Goal: Information Seeking & Learning: Learn about a topic

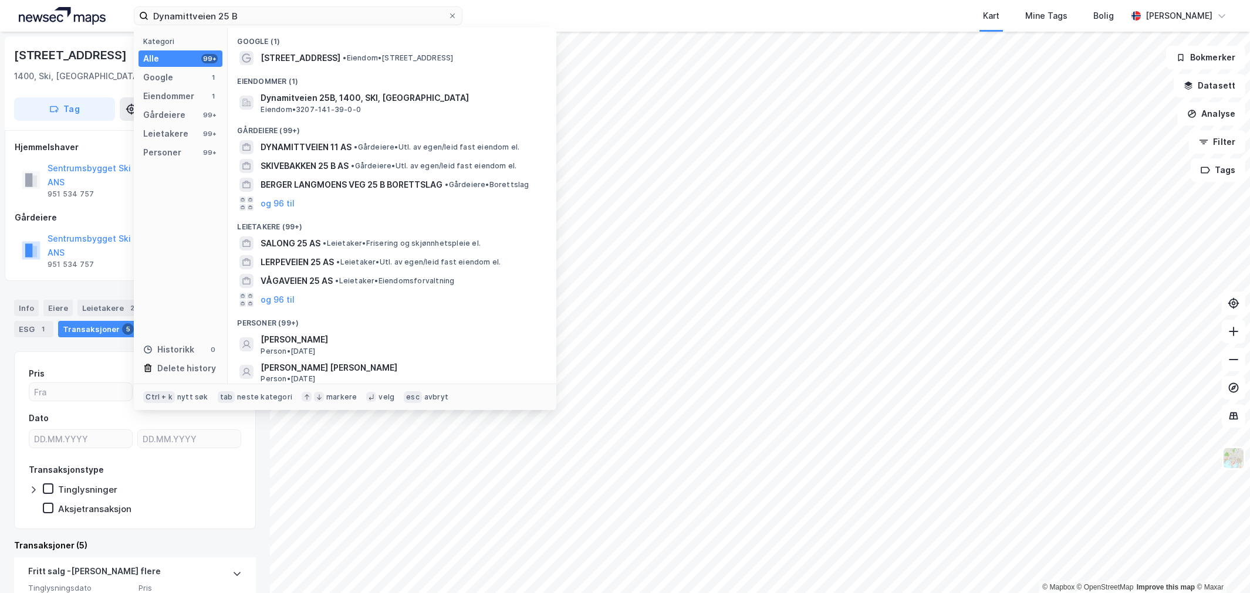
click at [235, 10] on input "Dynamittveien 25 B" at bounding box center [297, 16] width 299 height 18
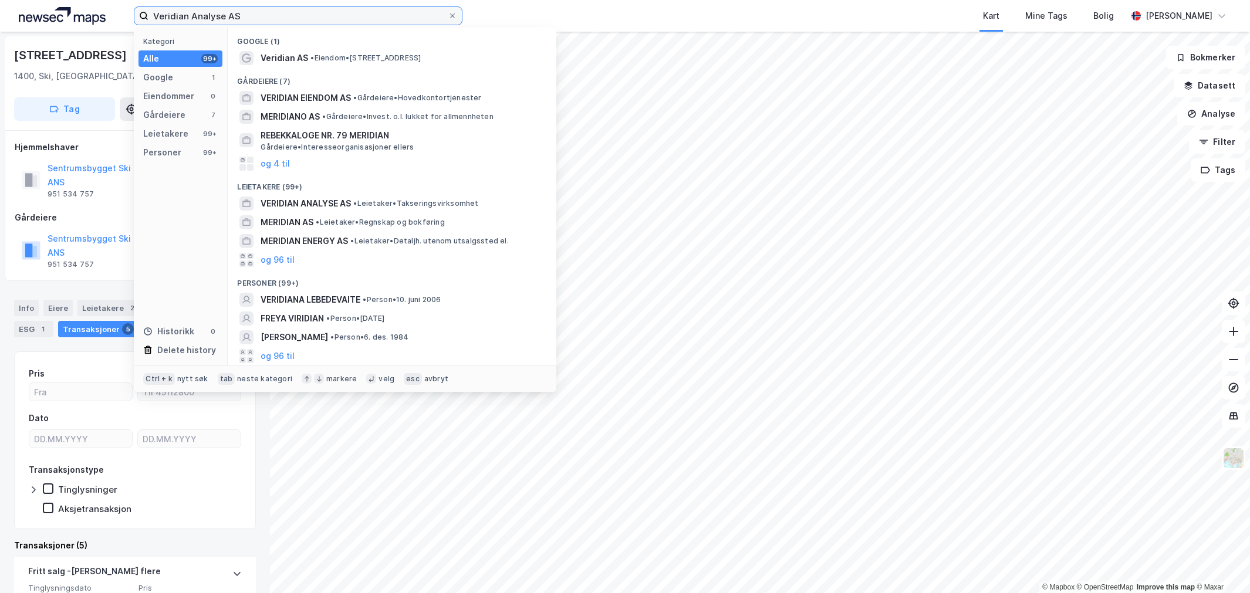
click at [302, 8] on input "Veridian Analyse AS" at bounding box center [297, 16] width 299 height 18
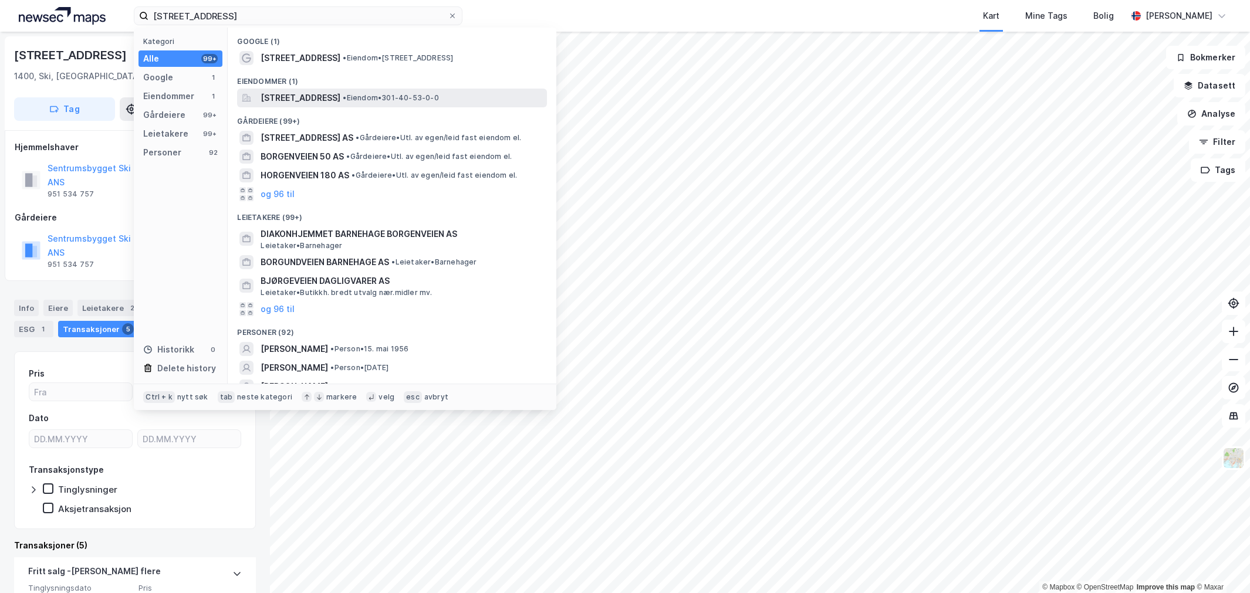
click at [311, 91] on span "[STREET_ADDRESS]" at bounding box center [301, 98] width 80 height 14
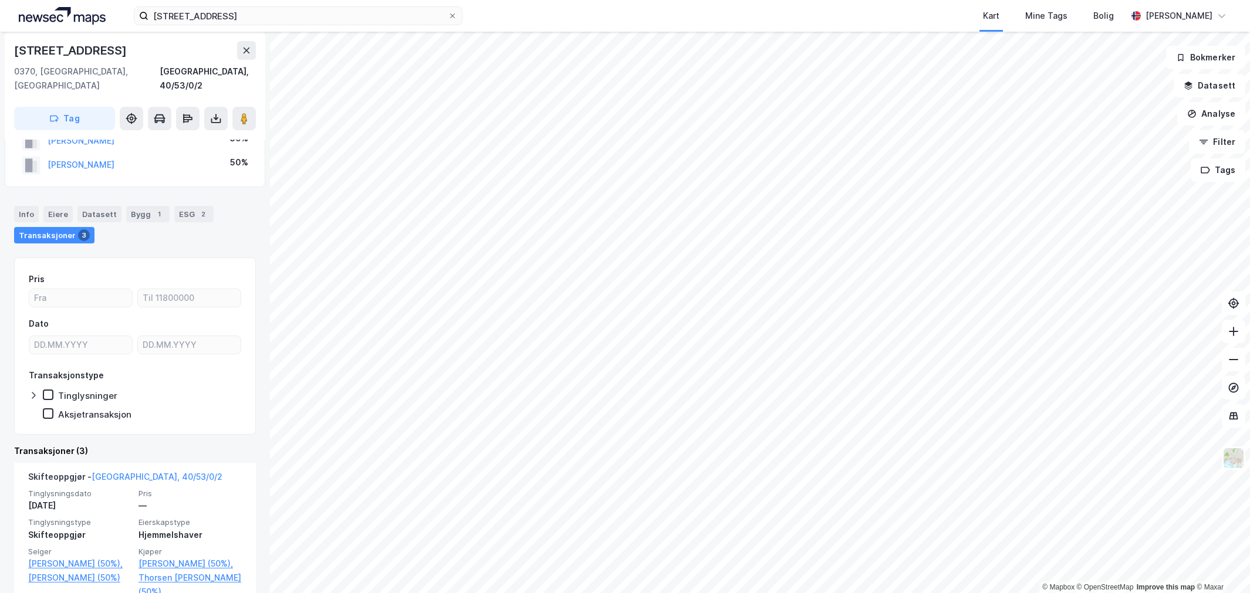
scroll to position [130, 0]
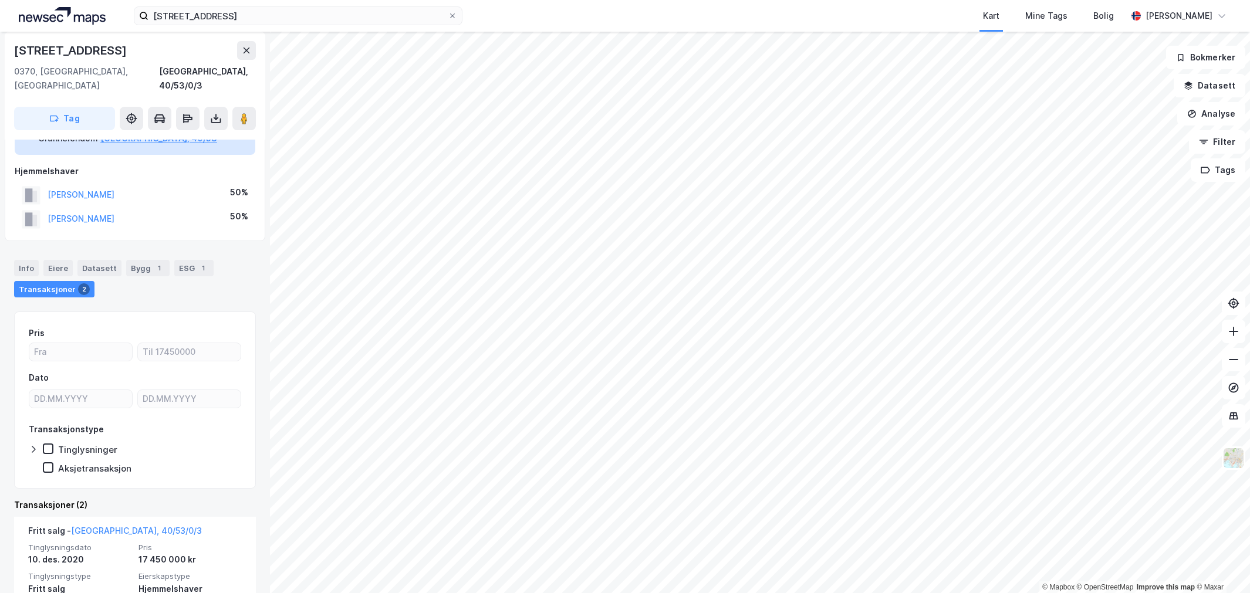
scroll to position [65, 0]
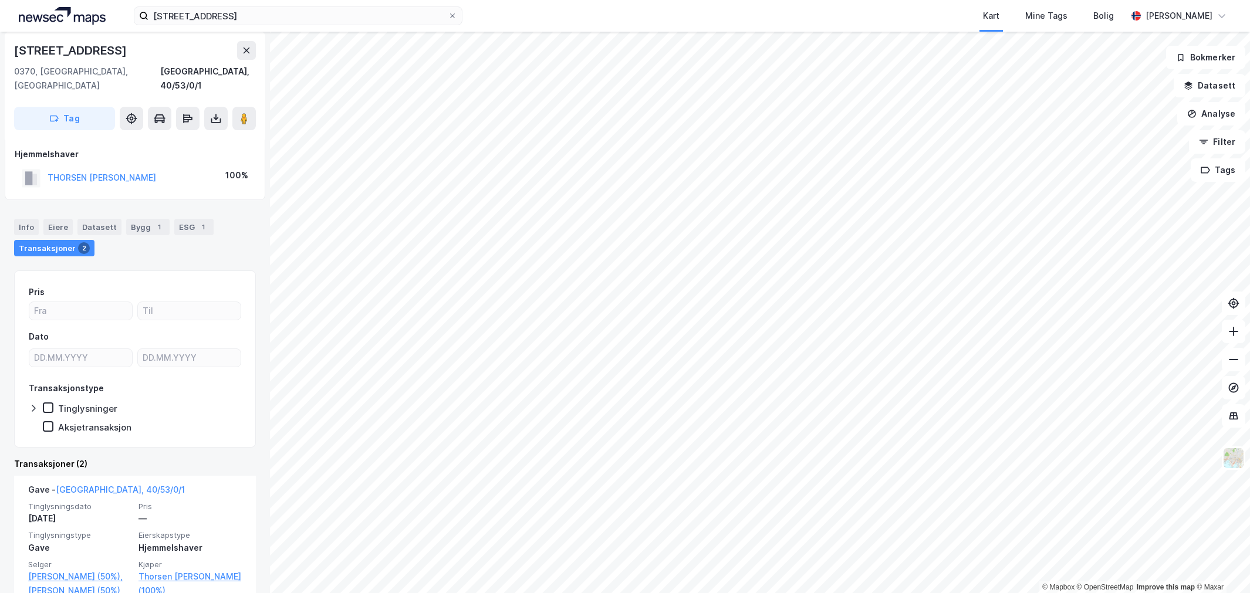
scroll to position [65, 0]
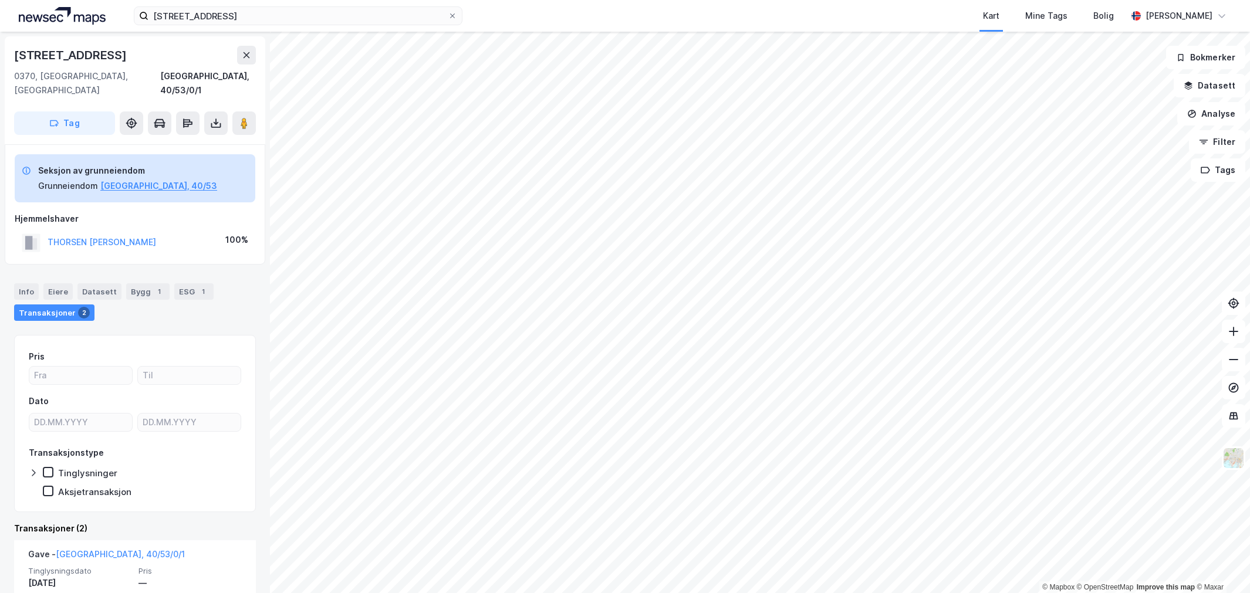
drag, startPoint x: 148, startPoint y: 230, endPoint x: 35, endPoint y: 230, distance: 113.3
click at [35, 231] on div "THORSEN [PERSON_NAME] 100%" at bounding box center [135, 243] width 241 height 24
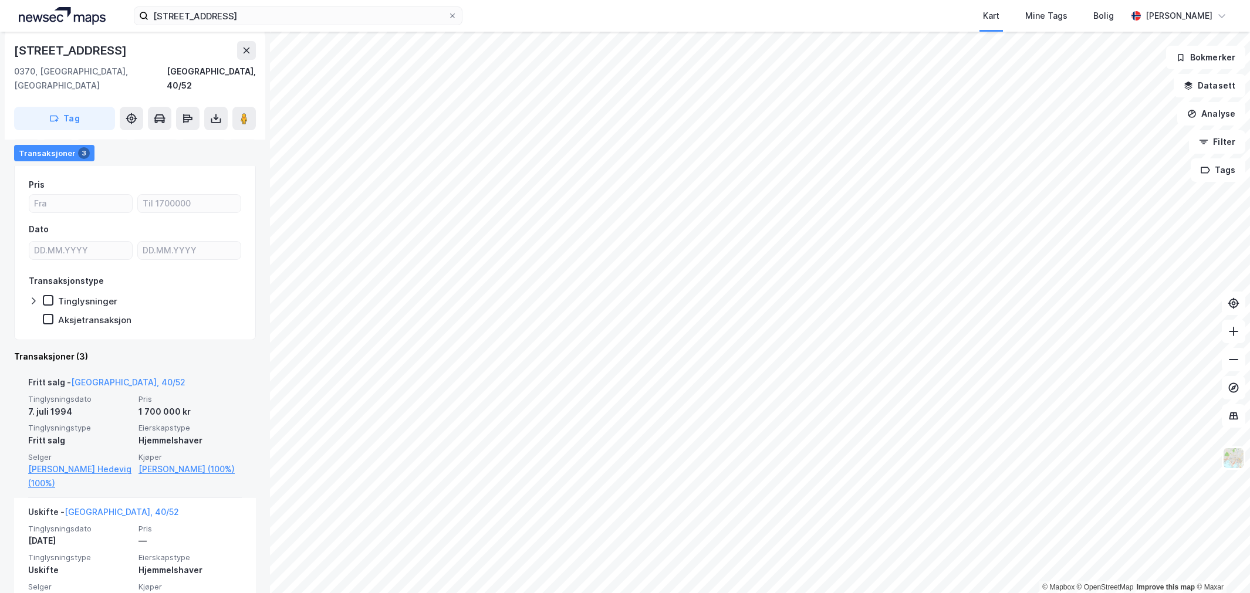
scroll to position [130, 0]
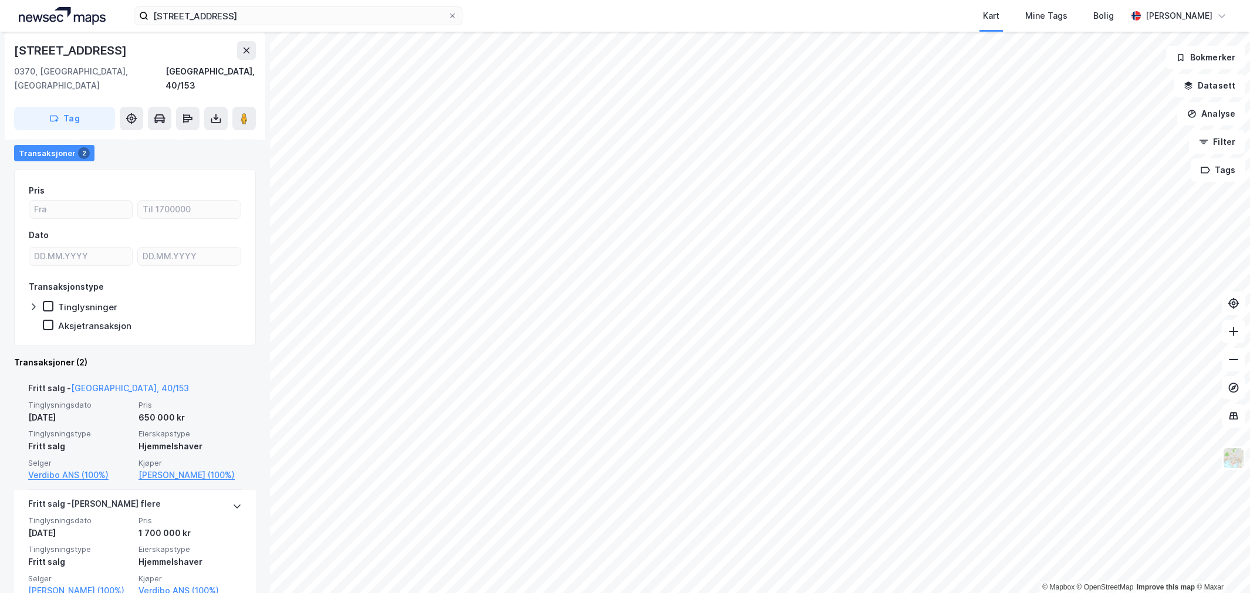
scroll to position [130, 0]
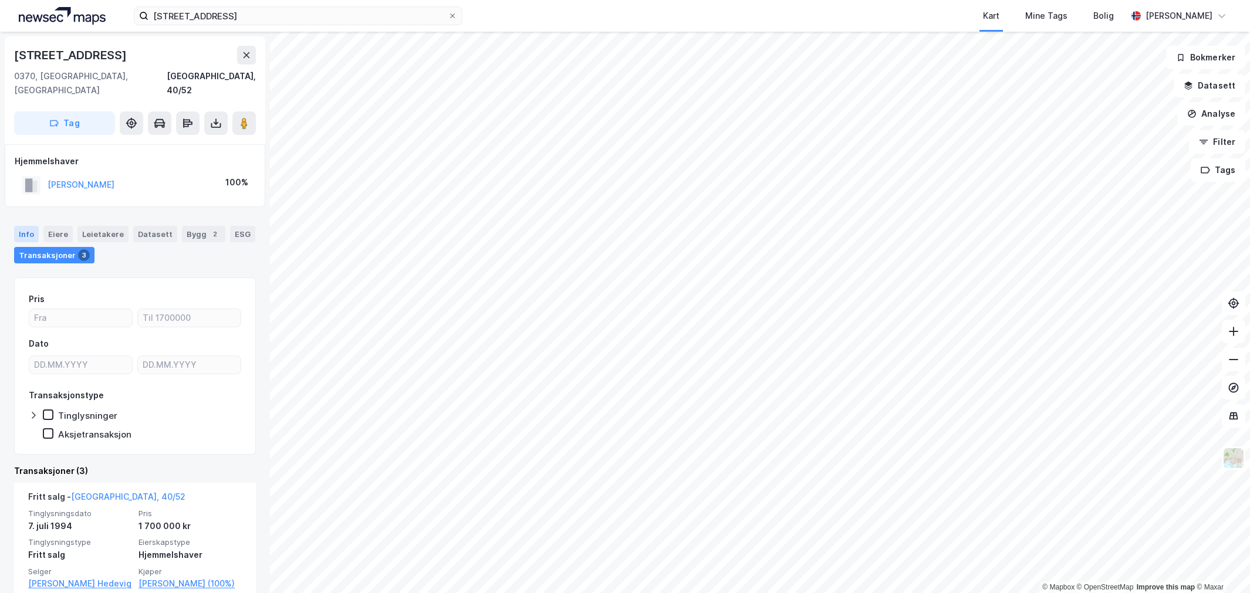
click at [33, 226] on div "Info" at bounding box center [26, 234] width 25 height 16
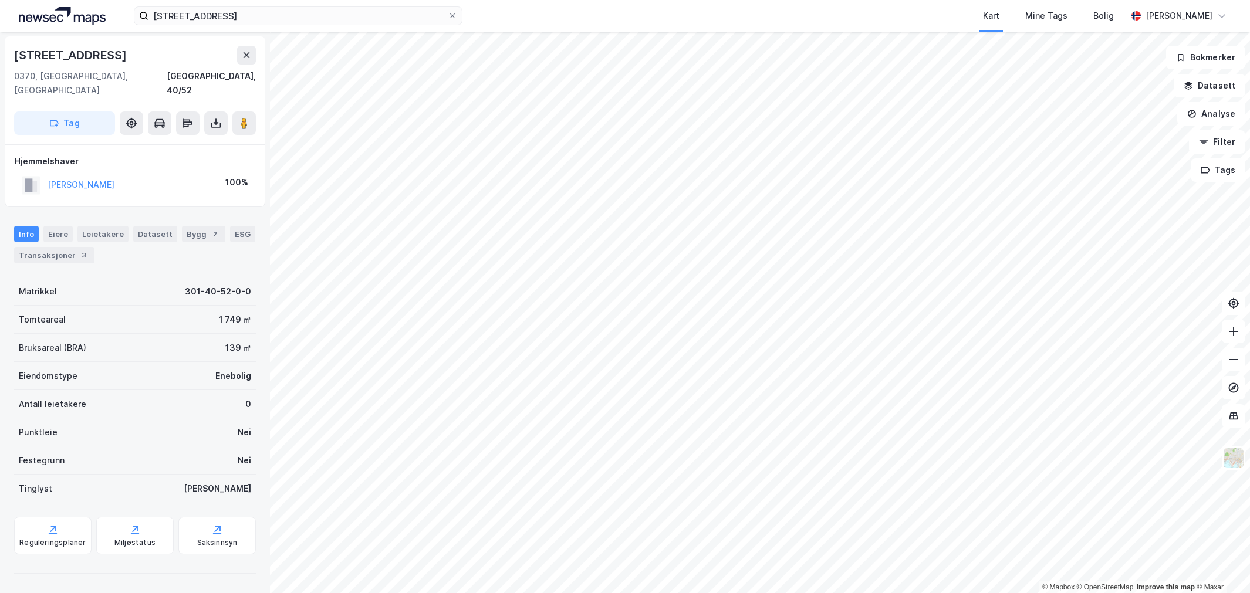
click at [192, 4] on div "[STREET_ADDRESS] Mine Tags Bolig [PERSON_NAME]" at bounding box center [625, 16] width 1250 height 32
click at [194, 8] on input "[STREET_ADDRESS]" at bounding box center [297, 16] width 299 height 18
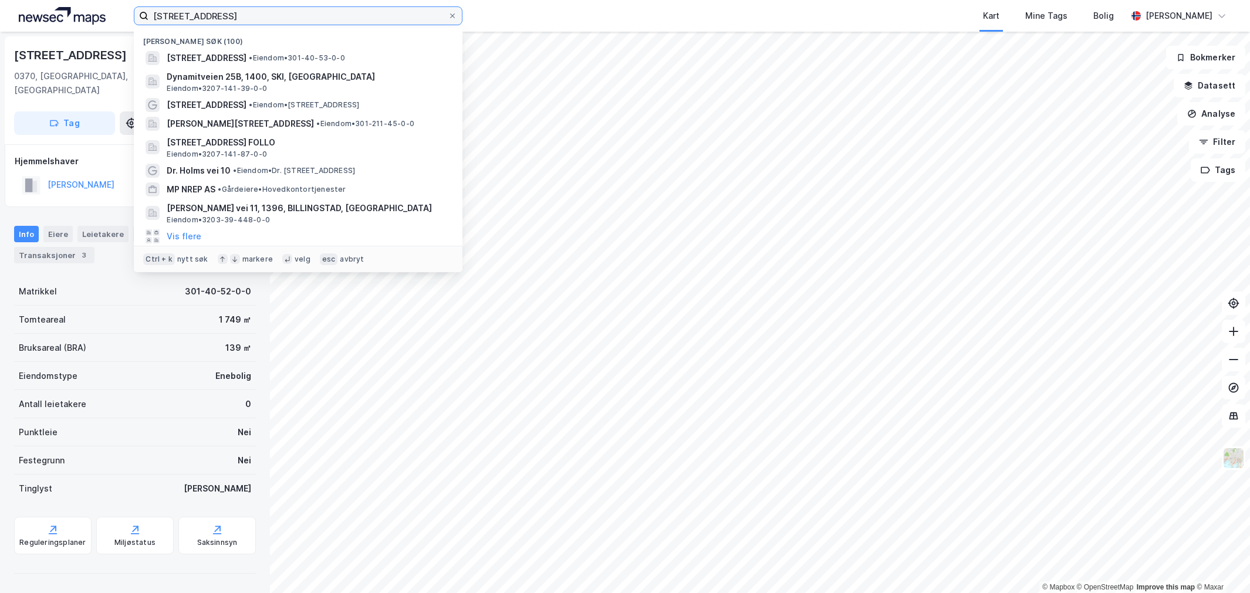
click at [194, 8] on input "[STREET_ADDRESS]" at bounding box center [297, 16] width 299 height 18
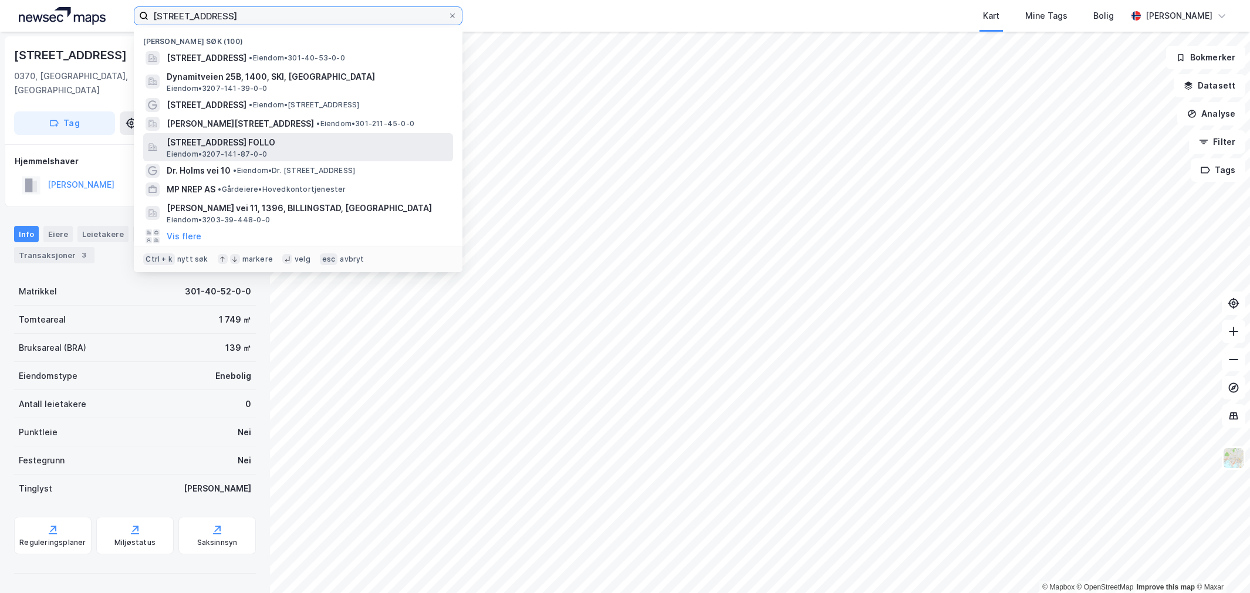
type input "a"
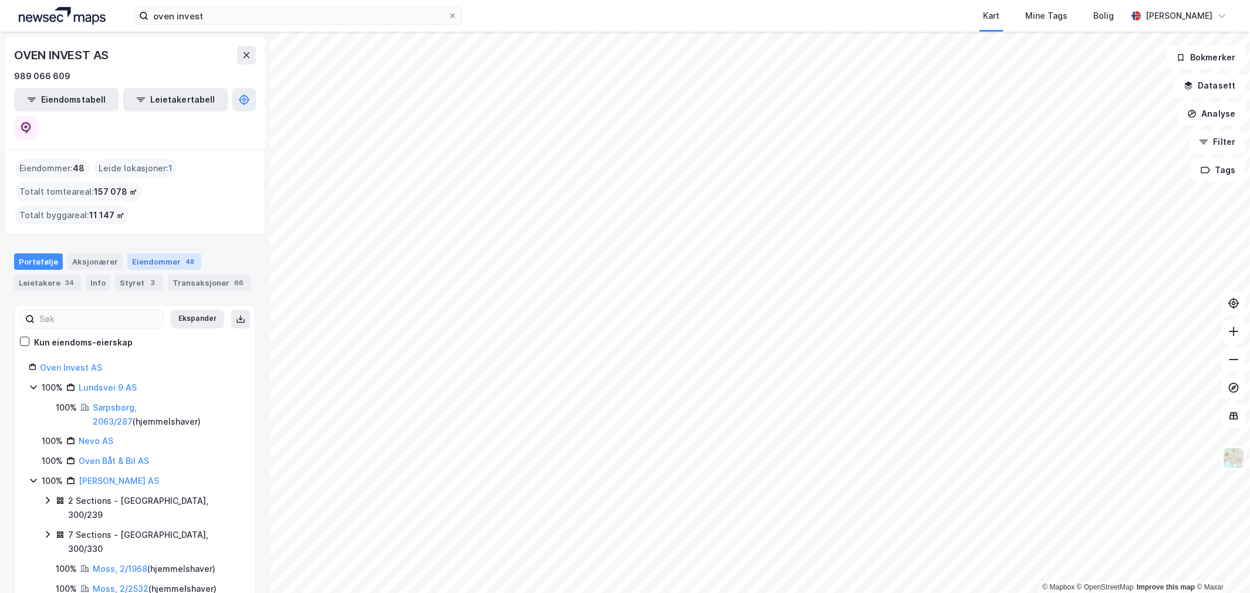
click at [148, 254] on div "Eiendommer 48" at bounding box center [164, 262] width 74 height 16
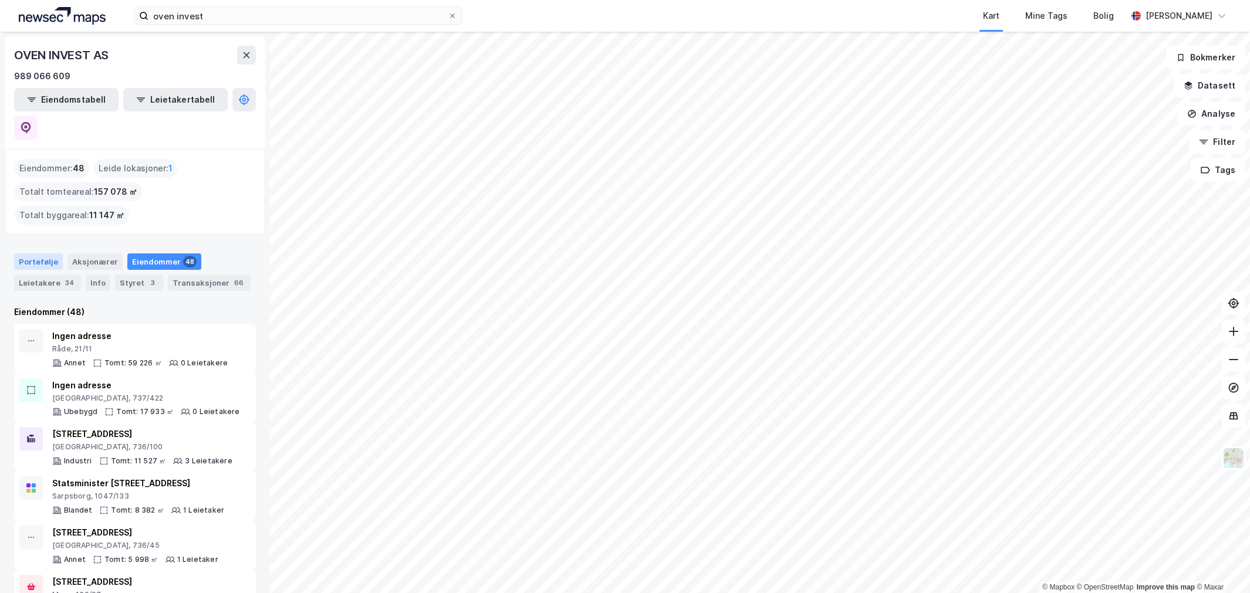
click at [33, 254] on div "Portefølje" at bounding box center [38, 262] width 49 height 16
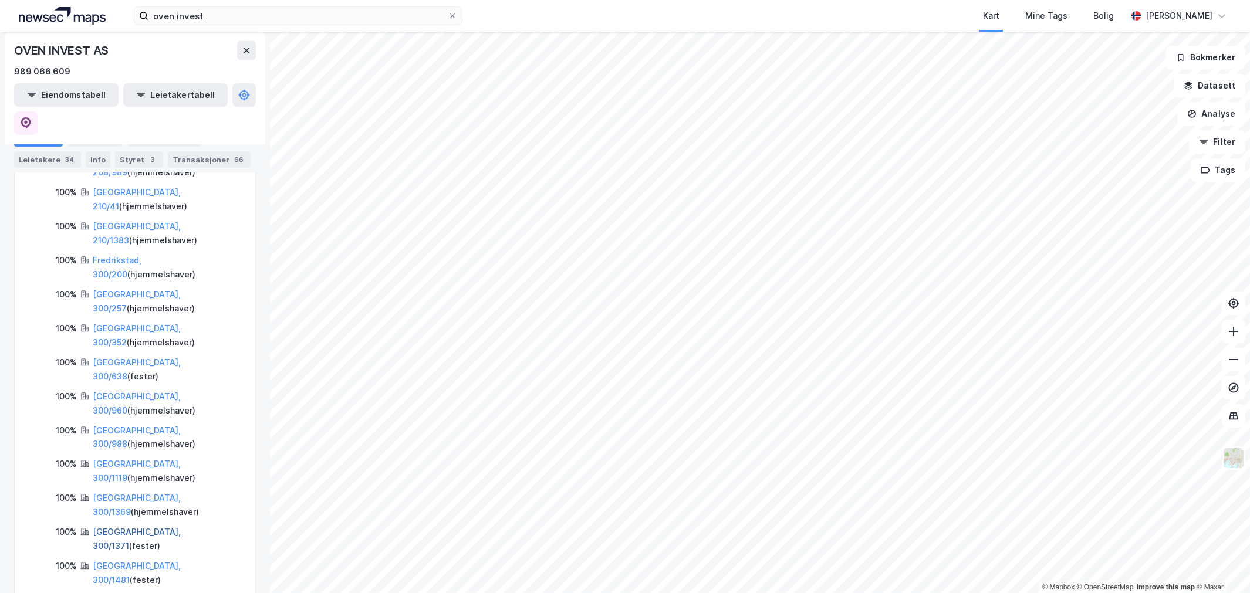
scroll to position [552, 0]
click at [150, 358] on link "[GEOGRAPHIC_DATA], 300/638" at bounding box center [137, 370] width 88 height 24
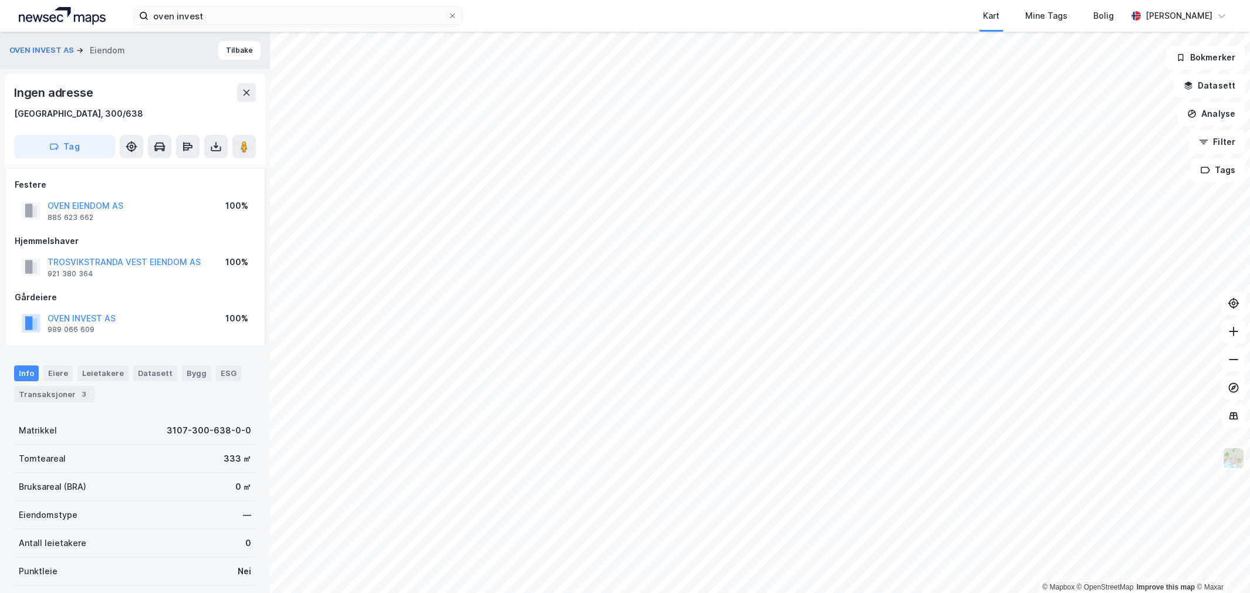
scroll to position [1, 0]
drag, startPoint x: 116, startPoint y: 119, endPoint x: 110, endPoint y: 120, distance: 6.0
click at [114, 120] on div "Ingen adresse [GEOGRAPHIC_DATA], 300/638 Tag" at bounding box center [135, 120] width 261 height 94
click at [96, 117] on div "[GEOGRAPHIC_DATA], 300/638" at bounding box center [78, 113] width 129 height 14
click at [197, 13] on input "oven invest" at bounding box center [297, 16] width 299 height 18
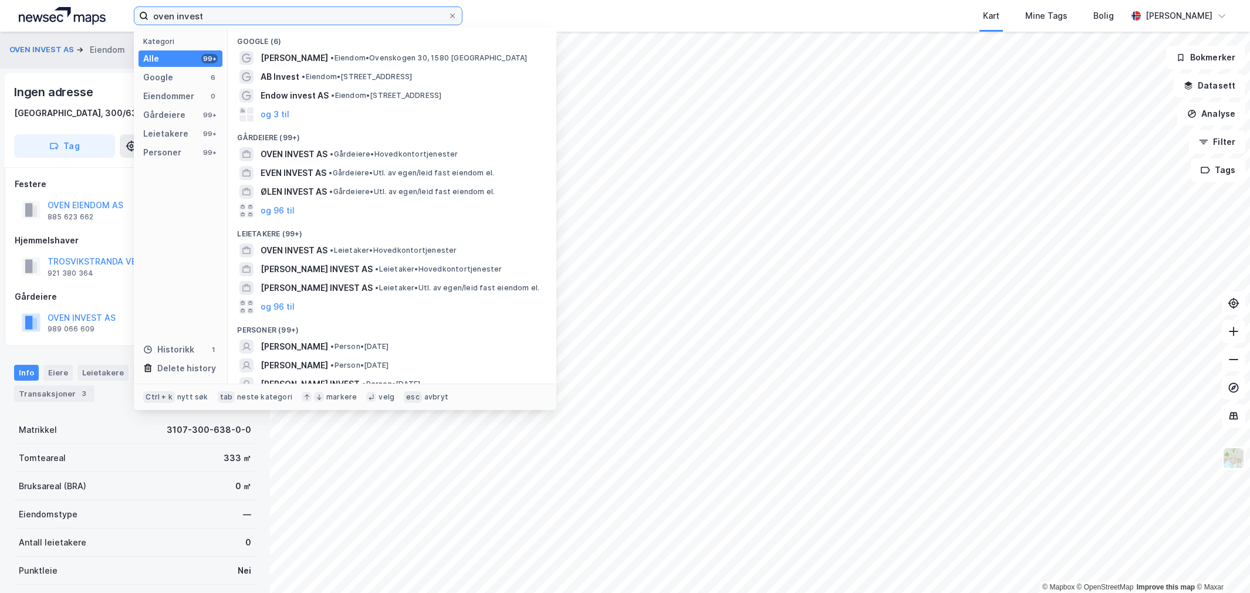
click at [197, 13] on input "oven invest" at bounding box center [297, 16] width 299 height 18
paste input "3107-300-638-0-0"
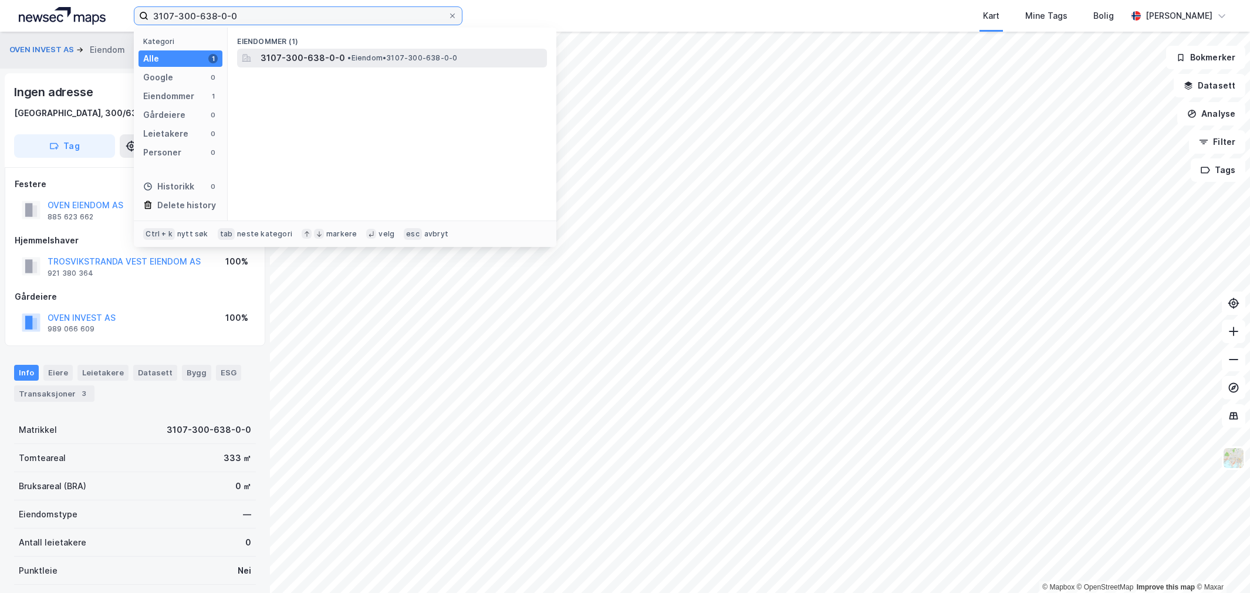
type input "3107-300-638-0-0"
click at [270, 61] on span "3107-300-638-0-0" at bounding box center [303, 58] width 85 height 14
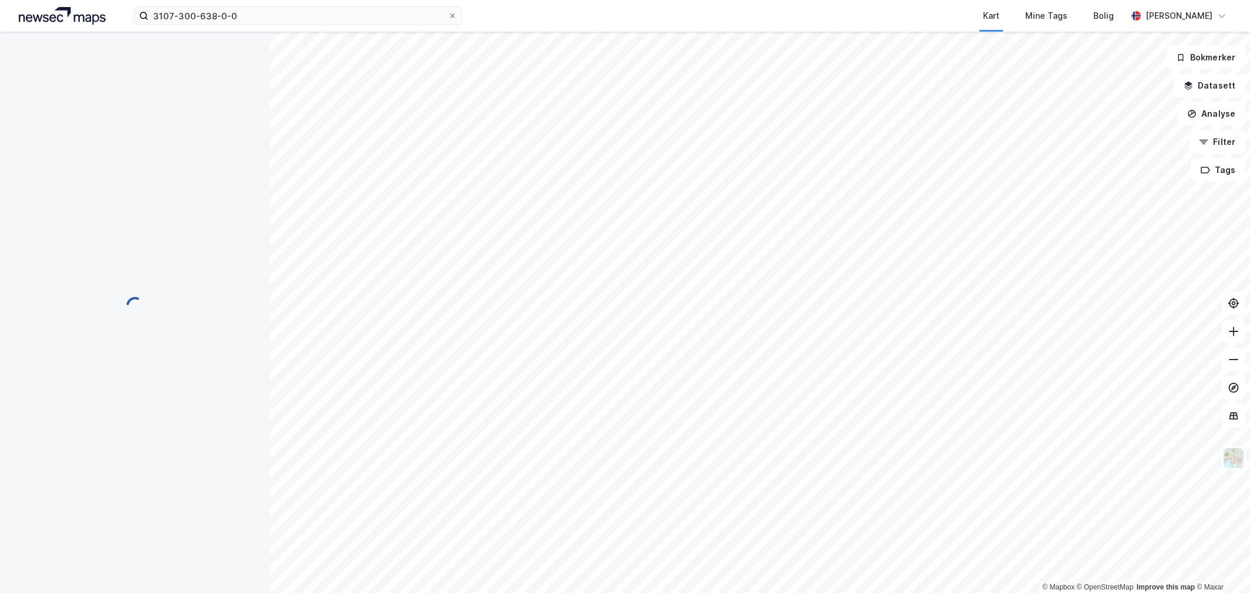
scroll to position [1, 0]
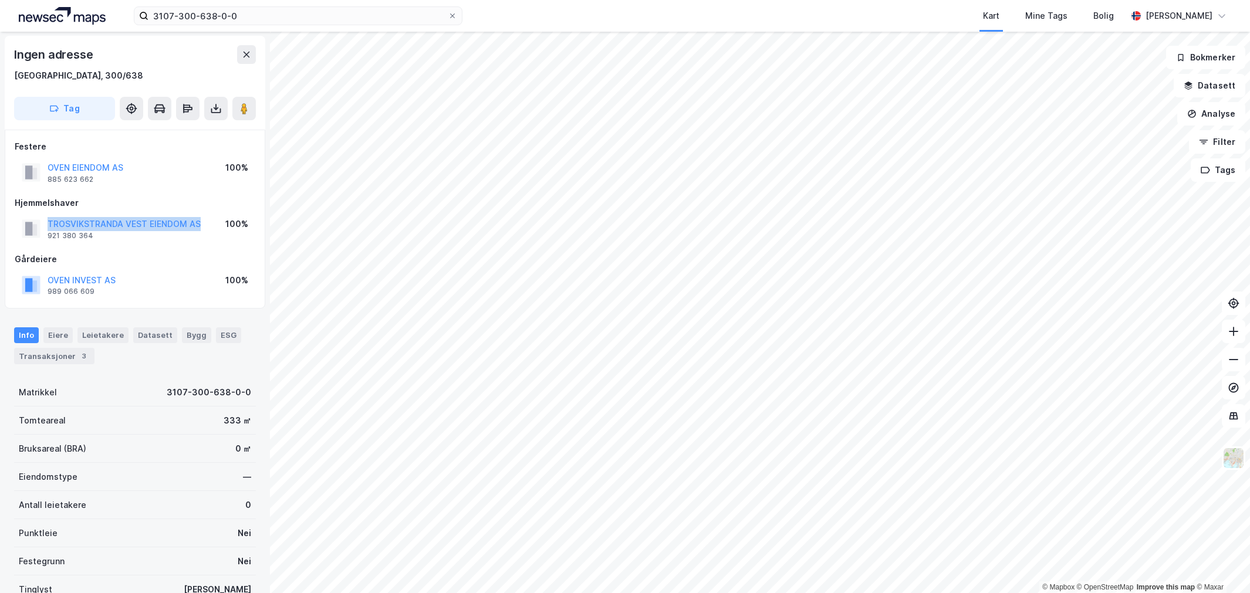
drag, startPoint x: 207, startPoint y: 228, endPoint x: 37, endPoint y: 219, distance: 169.8
click at [37, 219] on div "TROSVIKSTRANDA VEST EIENDOM AS 921 380 364 100%" at bounding box center [135, 229] width 241 height 28
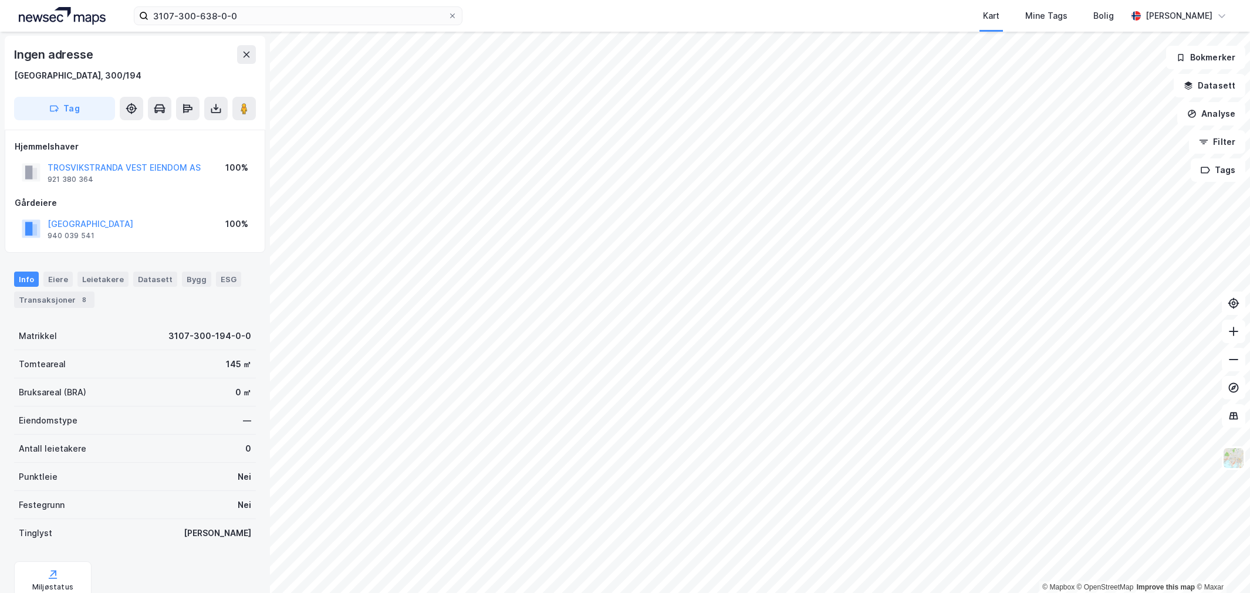
scroll to position [1, 0]
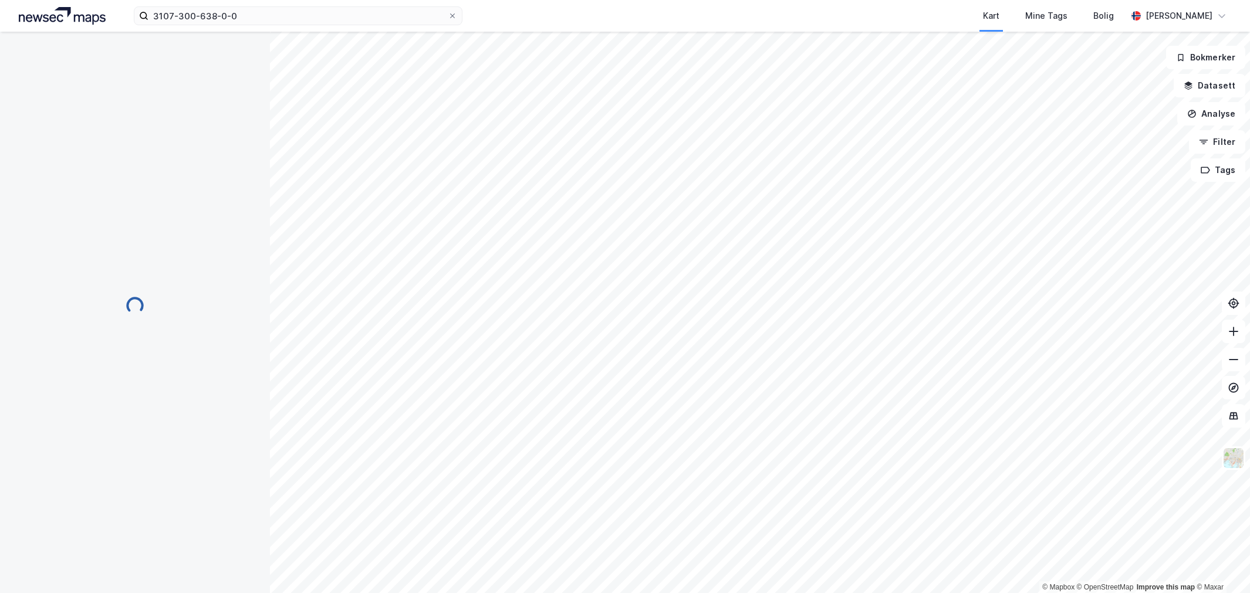
scroll to position [1, 0]
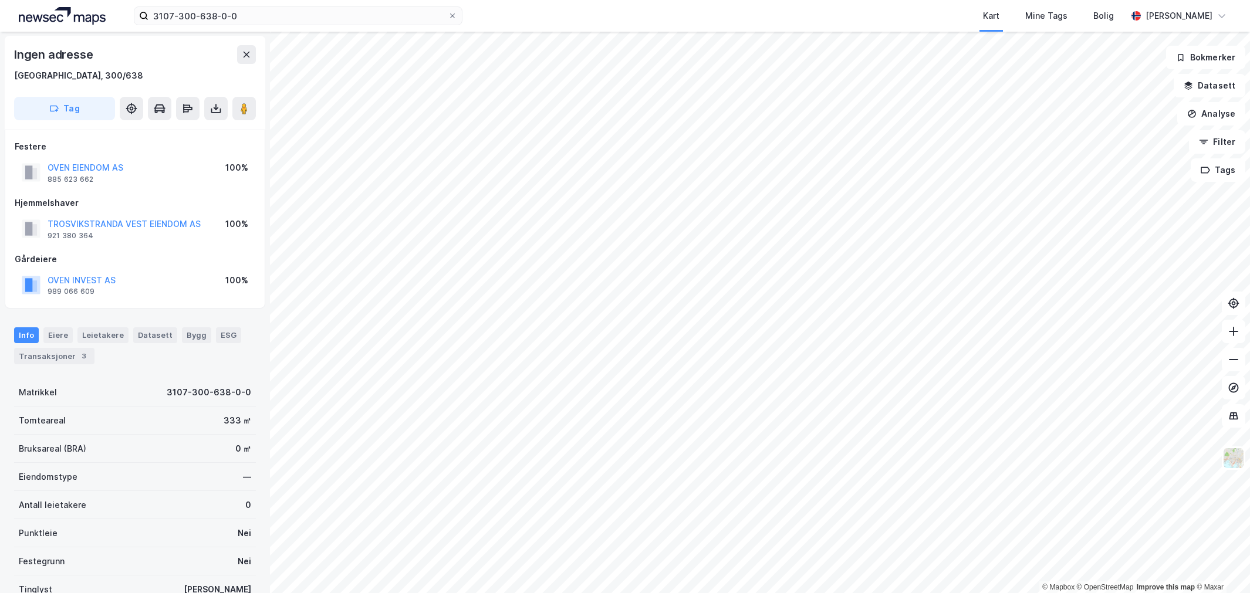
scroll to position [1, 0]
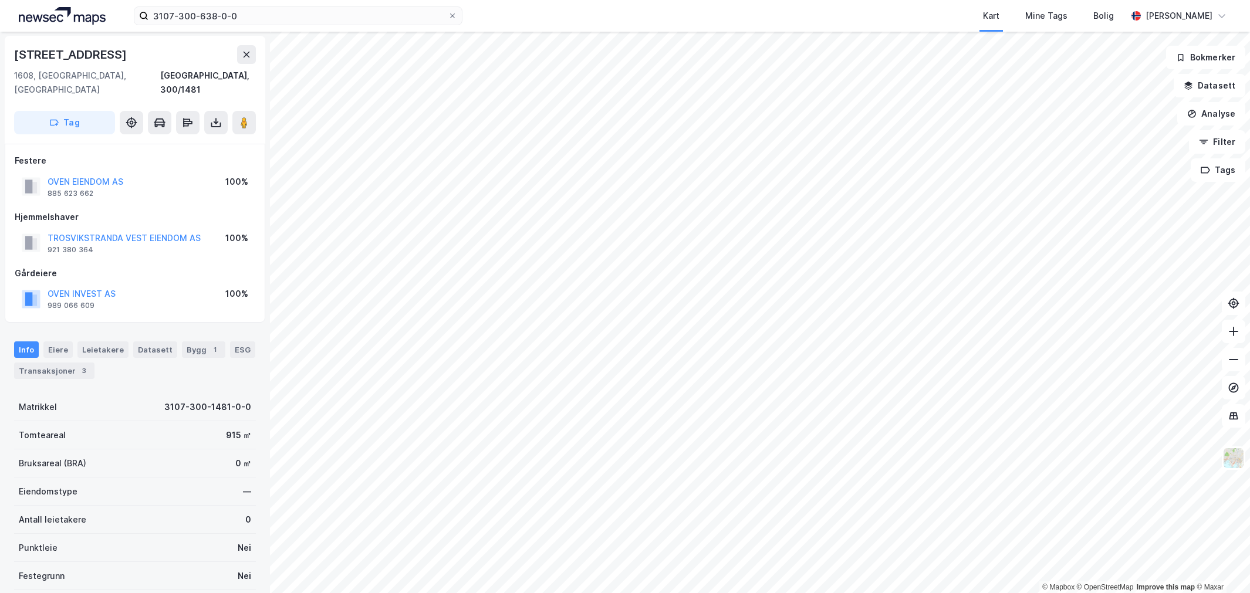
scroll to position [1, 0]
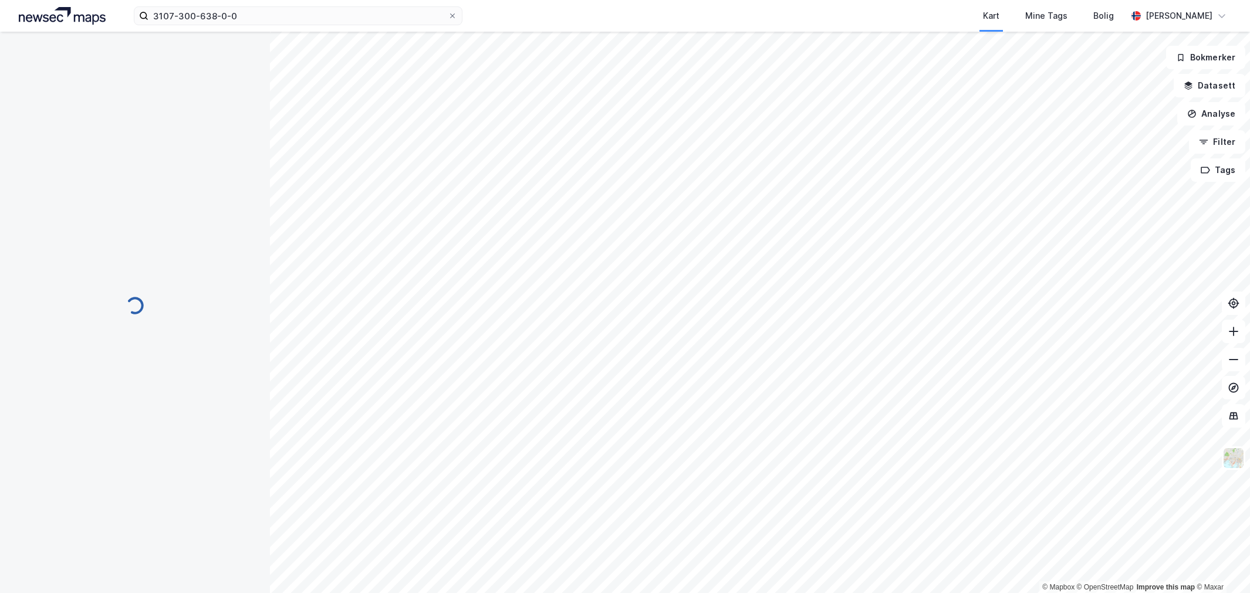
scroll to position [1, 0]
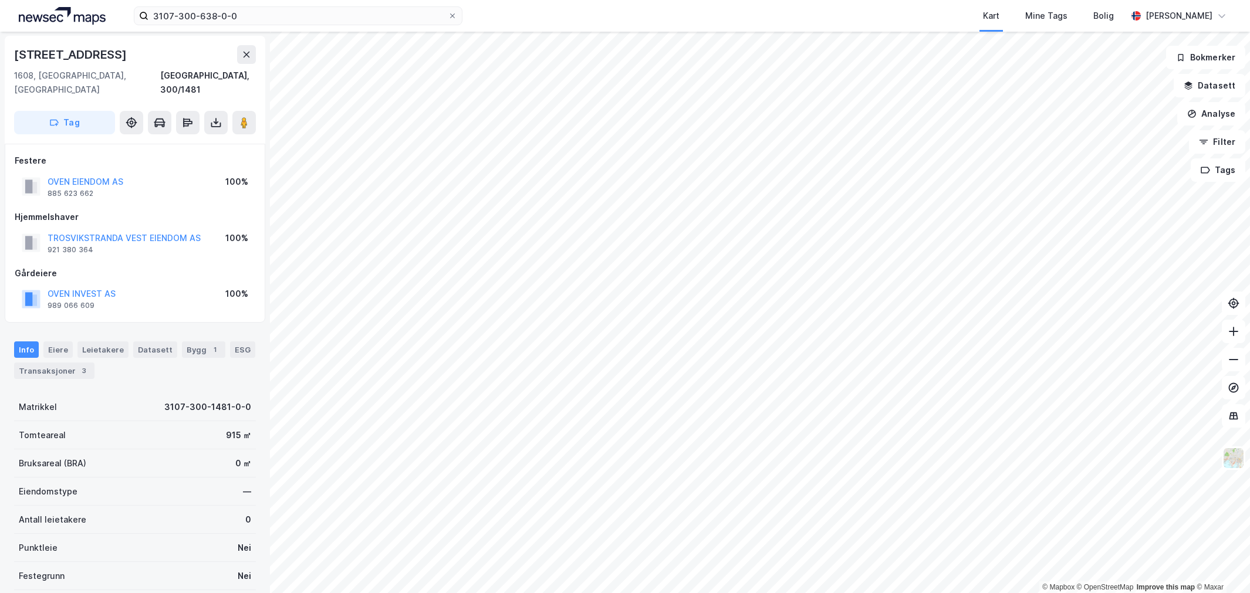
scroll to position [1, 0]
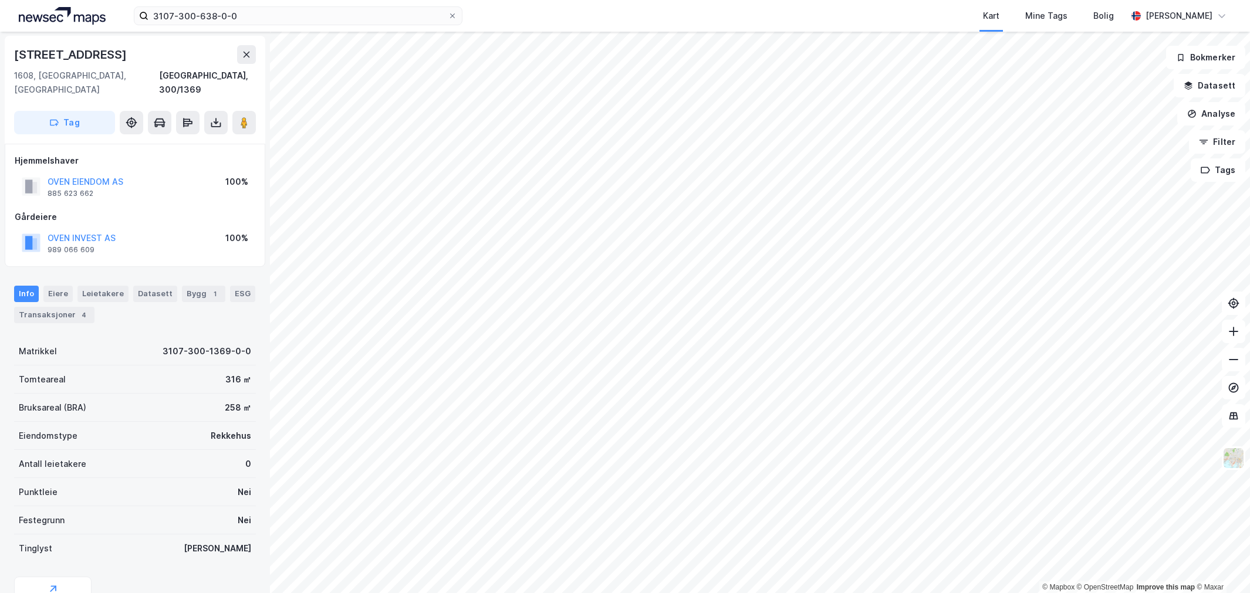
scroll to position [1, 0]
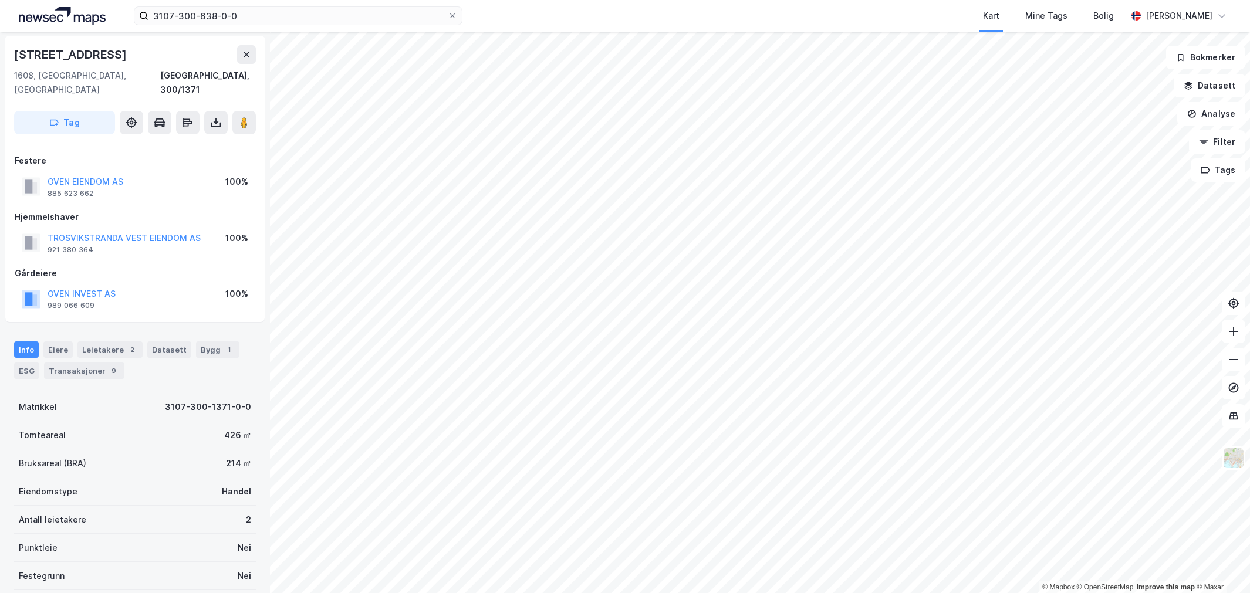
scroll to position [1, 0]
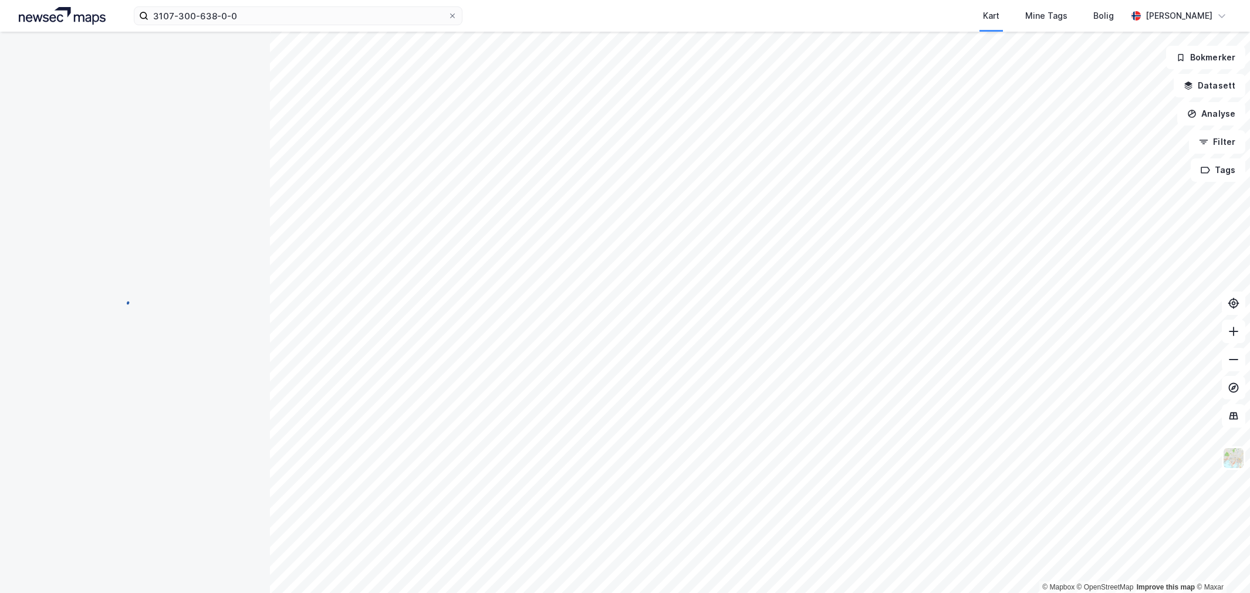
scroll to position [1, 0]
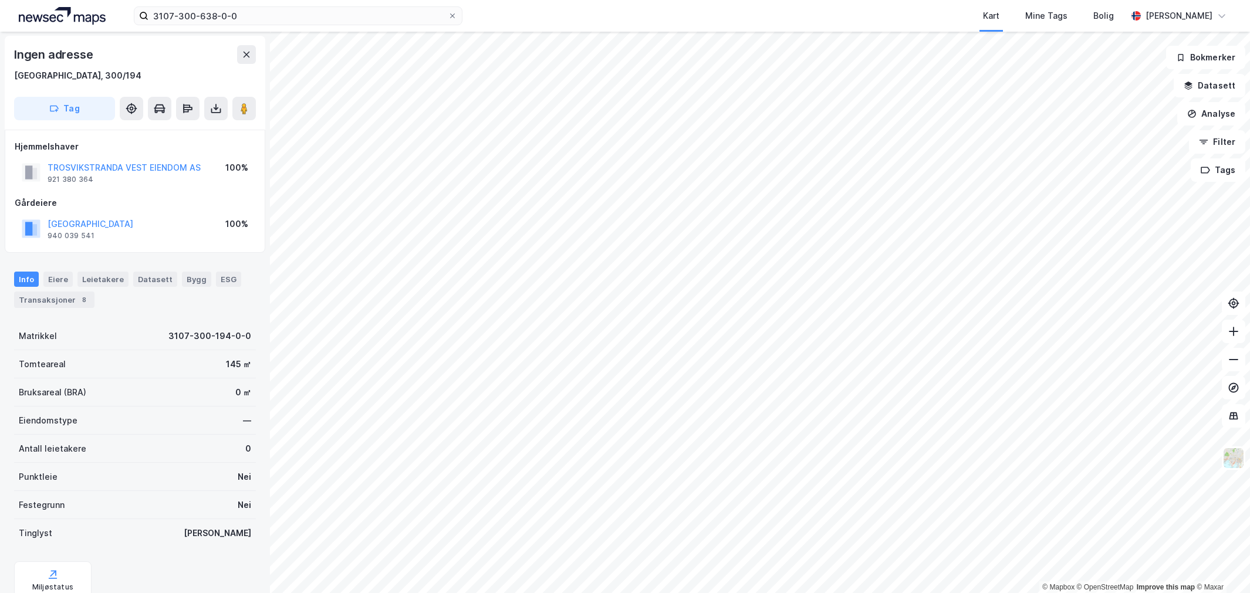
scroll to position [1, 0]
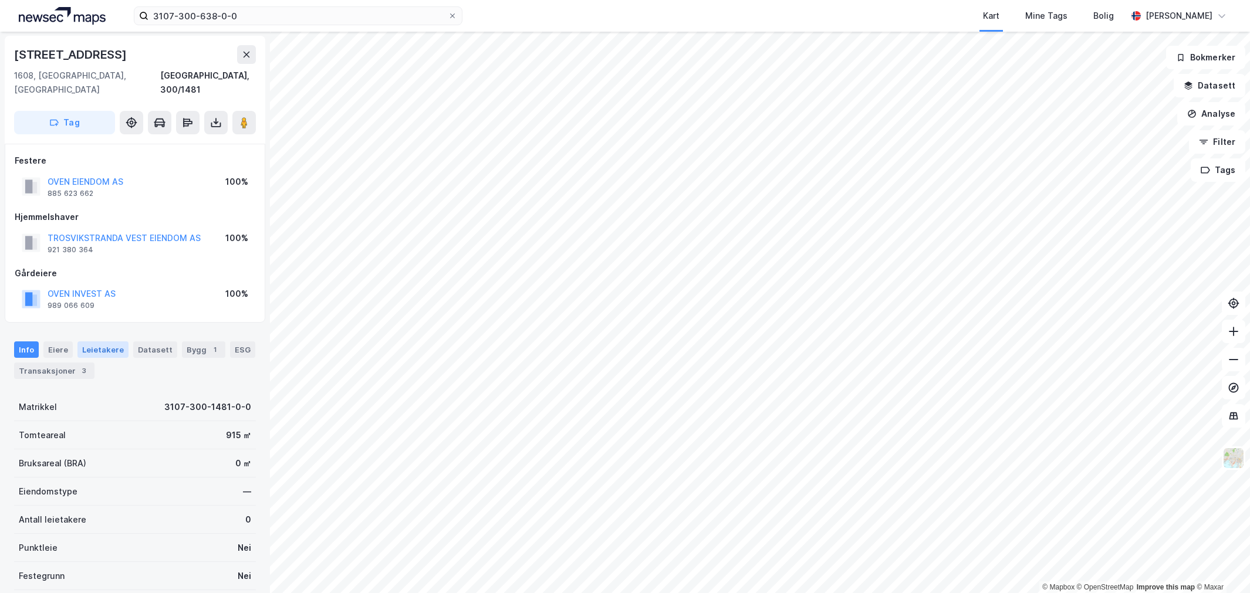
click at [91, 342] on div "Leietakere" at bounding box center [102, 350] width 51 height 16
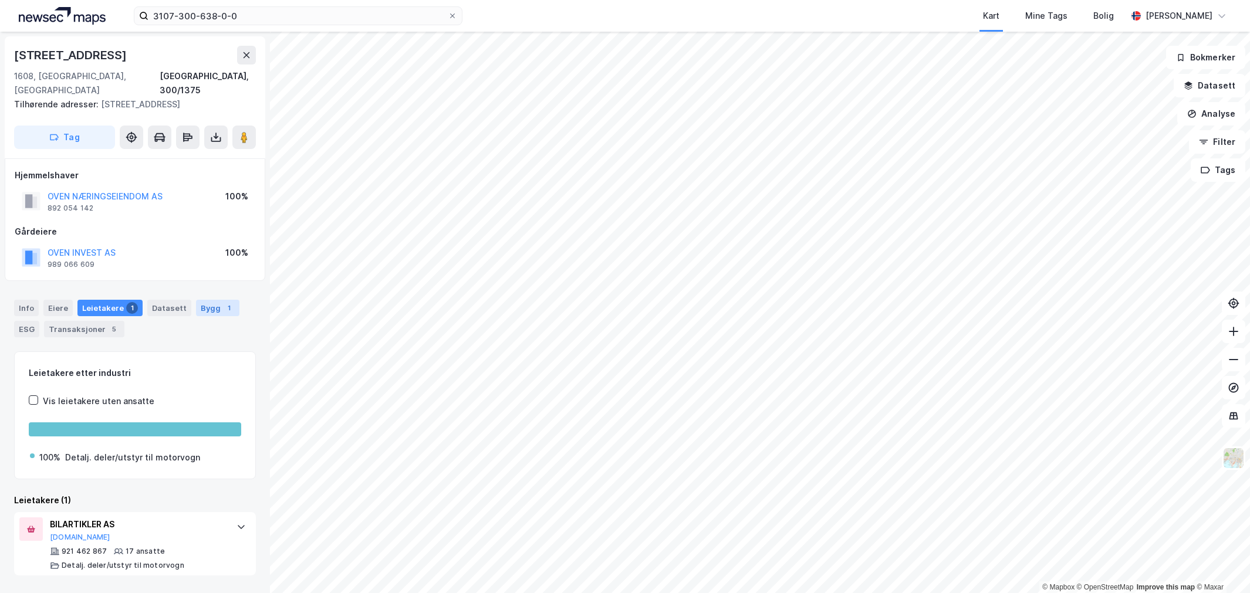
click at [201, 300] on div "Bygg 1" at bounding box center [217, 308] width 43 height 16
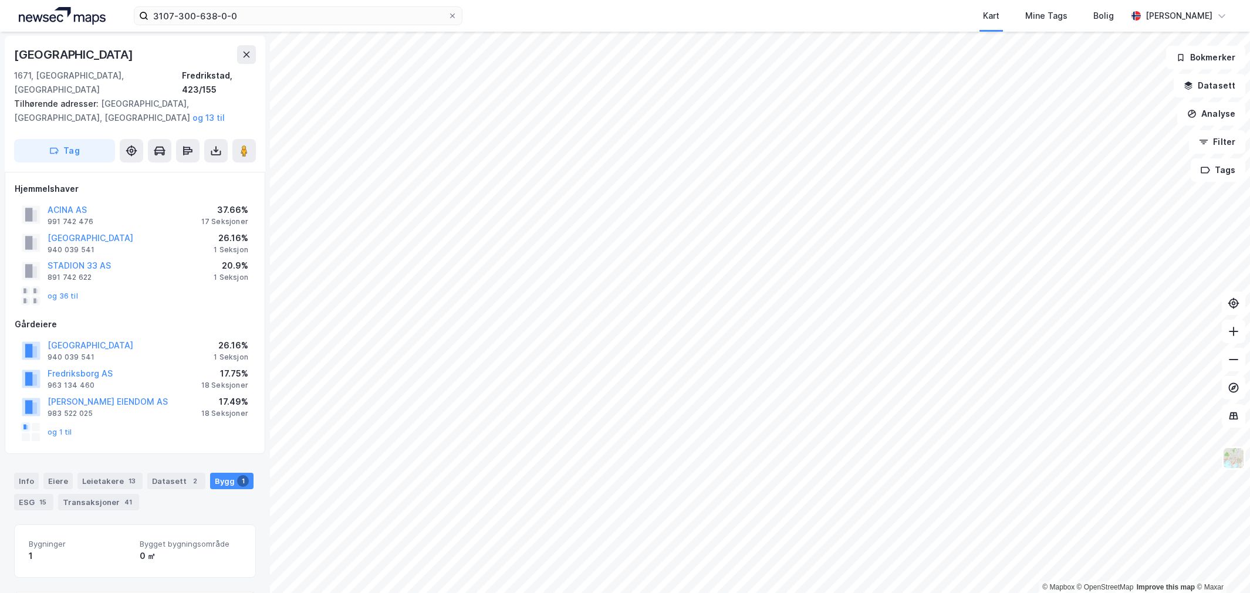
scroll to position [116, 0]
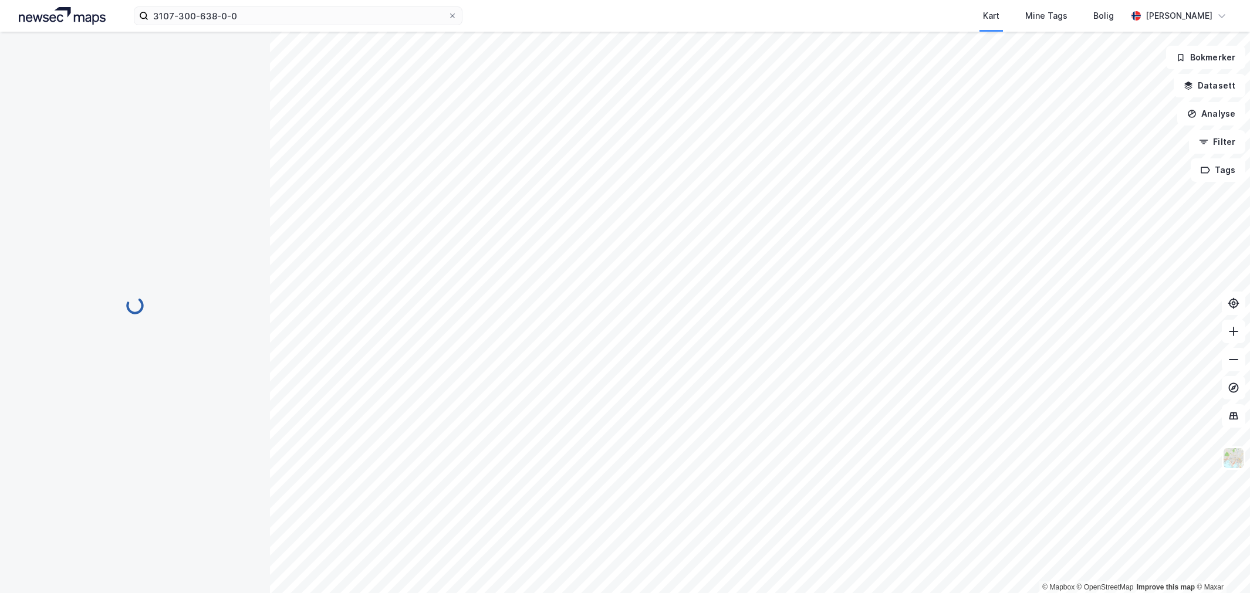
scroll to position [66, 0]
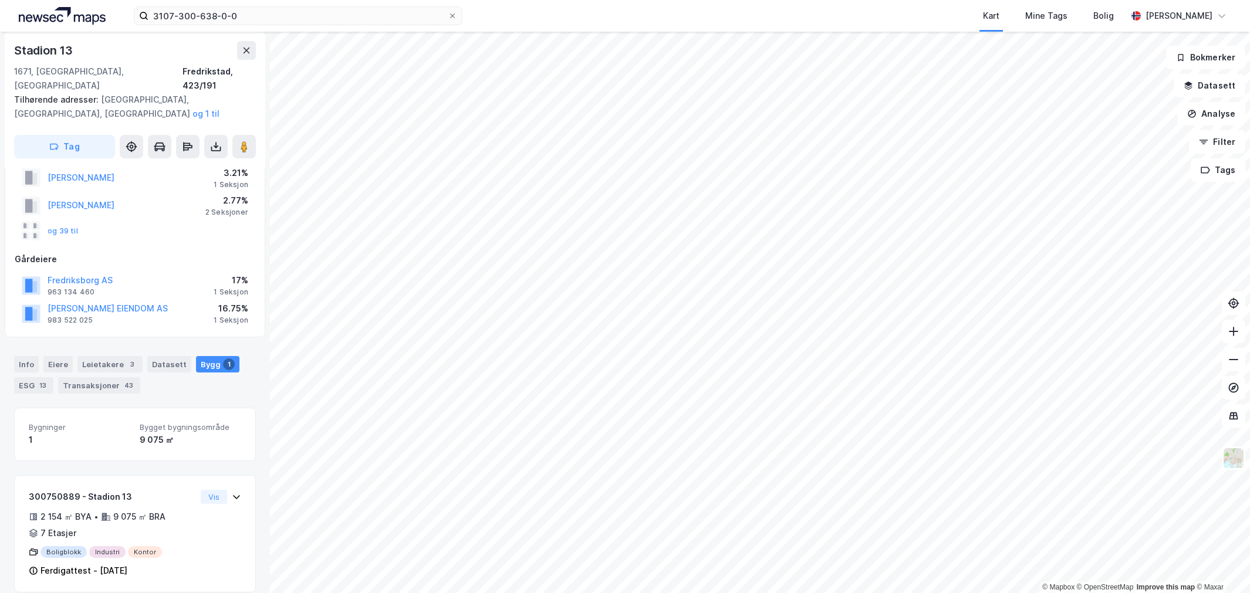
scroll to position [66, 0]
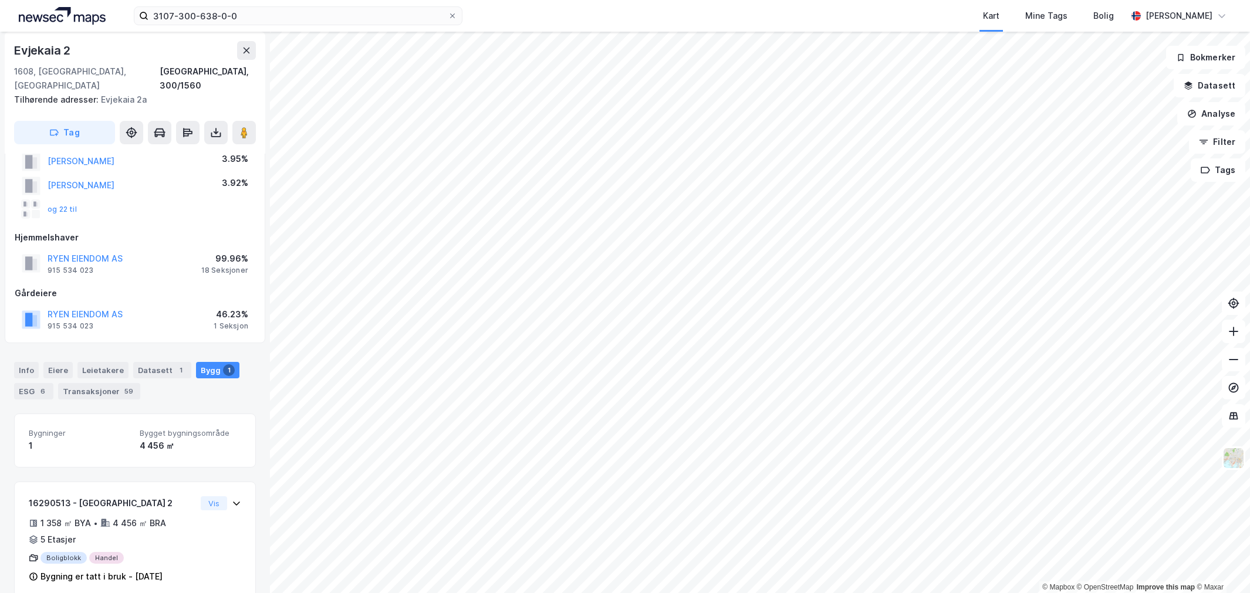
scroll to position [71, 0]
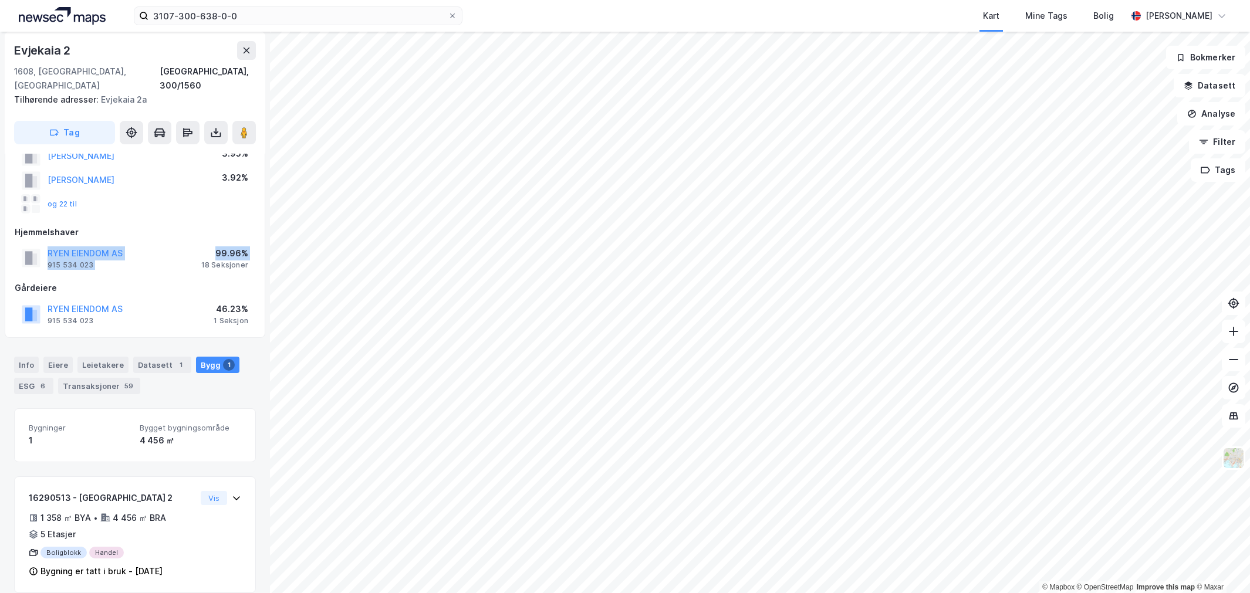
drag, startPoint x: 180, startPoint y: 248, endPoint x: 38, endPoint y: 241, distance: 141.6
click at [38, 244] on div "RYEN EIENDOM AS 915 534 023 99.96% 18 Seksjoner" at bounding box center [135, 258] width 241 height 28
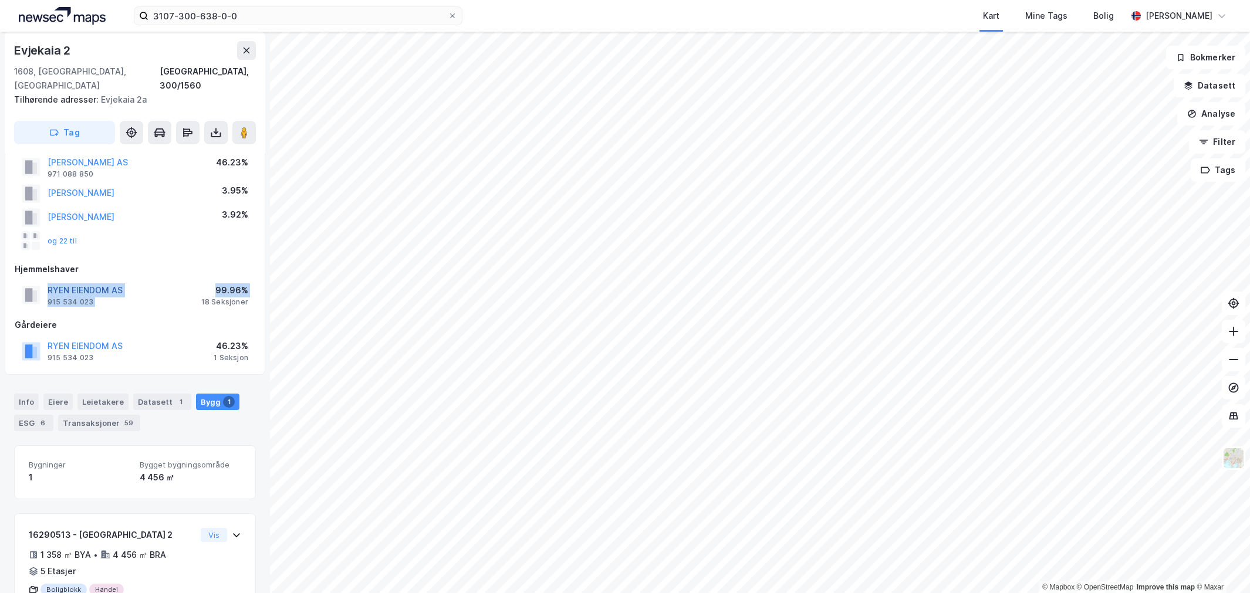
scroll to position [0, 0]
